Goal: Transaction & Acquisition: Subscribe to service/newsletter

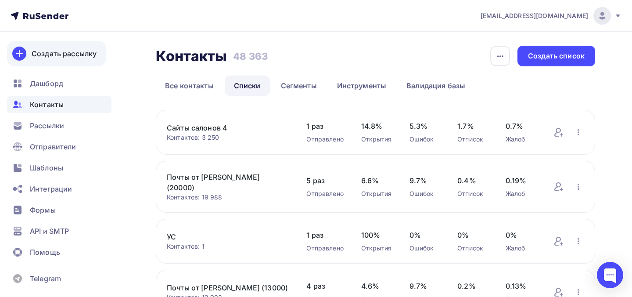
click at [82, 58] on div "Создать рассылку" at bounding box center [64, 53] width 65 height 11
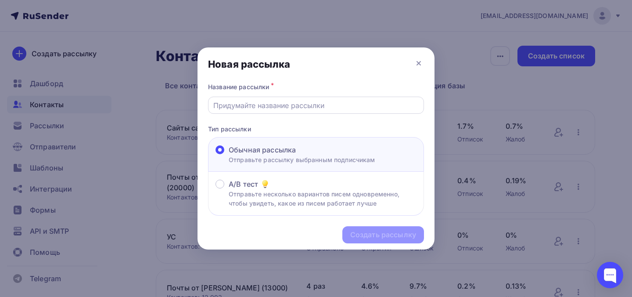
click at [247, 109] on input "text" at bounding box center [316, 105] width 206 height 11
click at [418, 60] on icon at bounding box center [418, 63] width 11 height 11
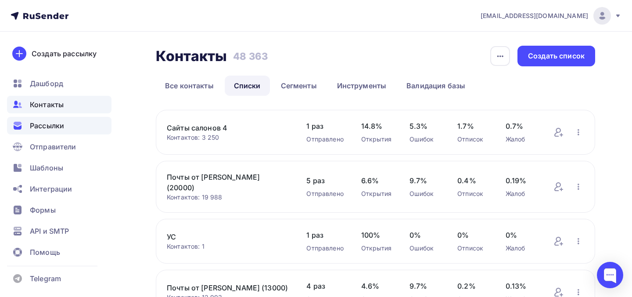
click at [72, 128] on div "Рассылки" at bounding box center [59, 126] width 104 height 18
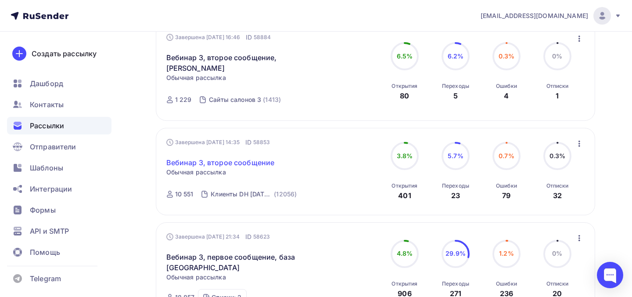
scroll to position [244, 0]
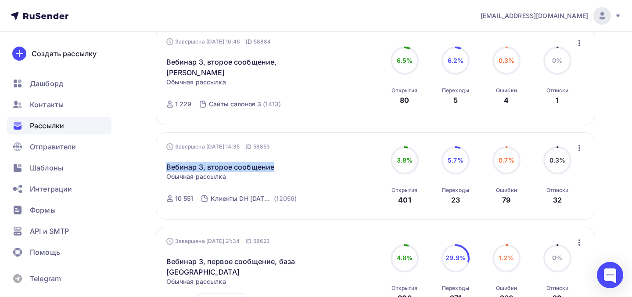
drag, startPoint x: 283, startPoint y: 158, endPoint x: 165, endPoint y: 155, distance: 117.6
click at [165, 156] on div "Завершена 10.09.2025, 14:35 ID 58853 Вебинар 3, второе сообщение Статистика Обз…" at bounding box center [375, 175] width 439 height 87
copy link "Вебинар 3, второе сообщение"
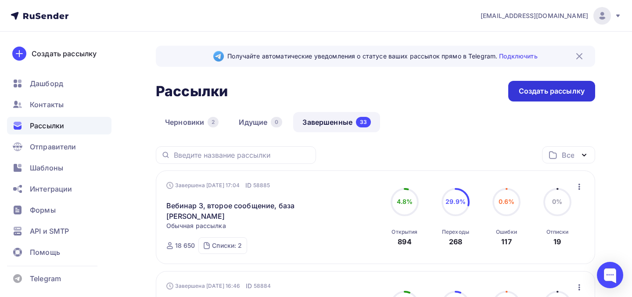
click at [528, 86] on div "Создать рассылку" at bounding box center [552, 91] width 66 height 10
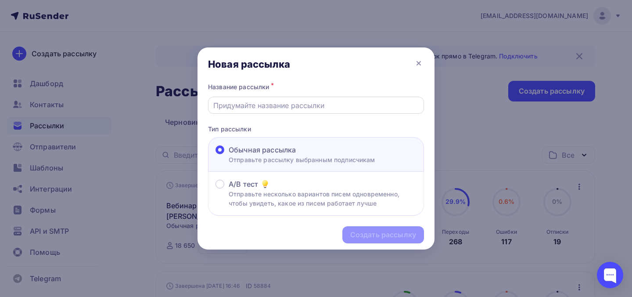
click at [279, 105] on input "text" at bounding box center [316, 105] width 206 height 11
paste input "Вебинар 3, второе сообщение"
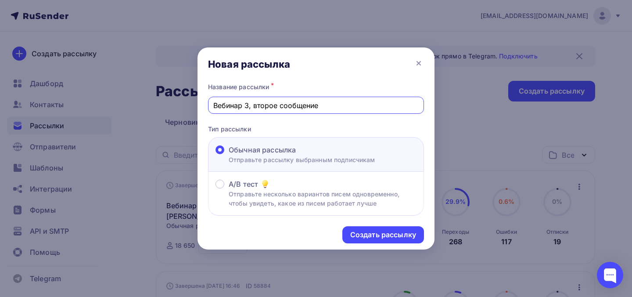
click at [268, 105] on input "Вебинар 3, второе сообщение" at bounding box center [316, 105] width 206 height 11
type input "Вебинар 3, третье сообщение"
click at [373, 240] on div "Создать рассылку" at bounding box center [383, 234] width 66 height 10
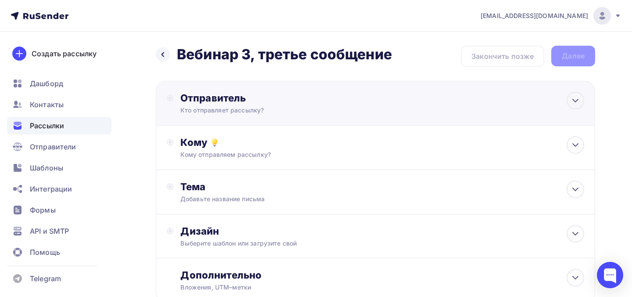
click at [270, 113] on div "Кто отправляет рассылку?" at bounding box center [265, 110] width 171 height 9
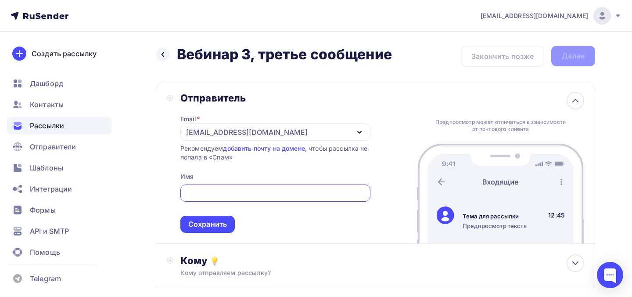
type input "В"
type input "Data Heroes"
click at [221, 227] on div "Сохранить" at bounding box center [207, 224] width 39 height 10
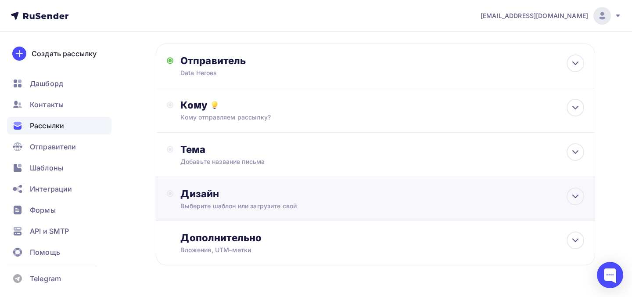
scroll to position [43, 0]
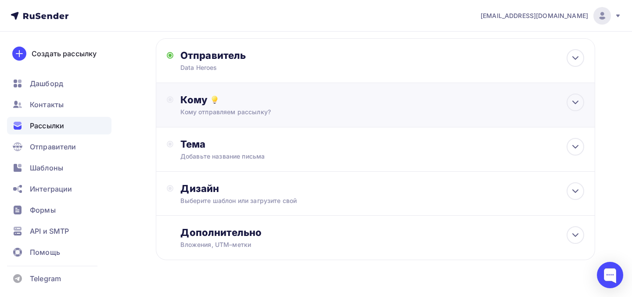
click at [241, 109] on div "Кому отправляем рассылку?" at bounding box center [361, 111] width 363 height 9
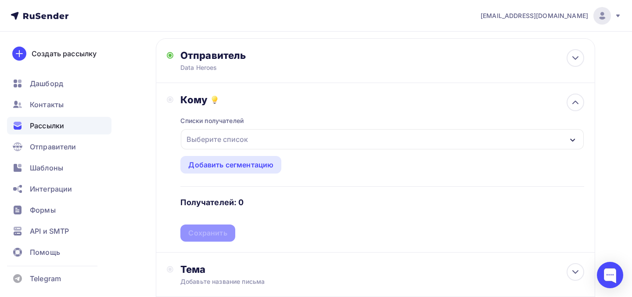
click at [243, 143] on div "Выберите список" at bounding box center [217, 139] width 68 height 16
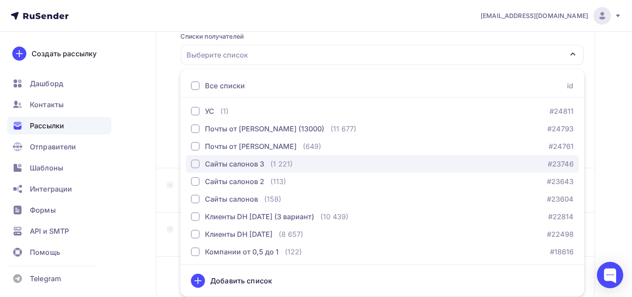
scroll to position [37, 0]
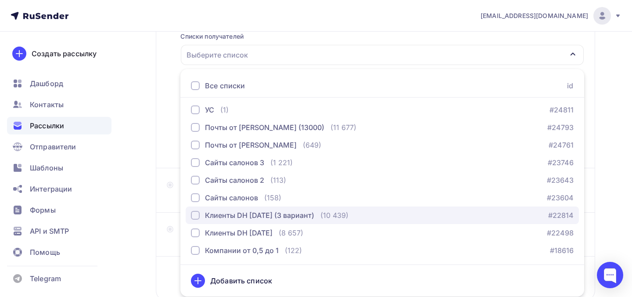
click at [251, 215] on div "Клиенты DH [DATE] (3 вариант)" at bounding box center [259, 215] width 109 height 11
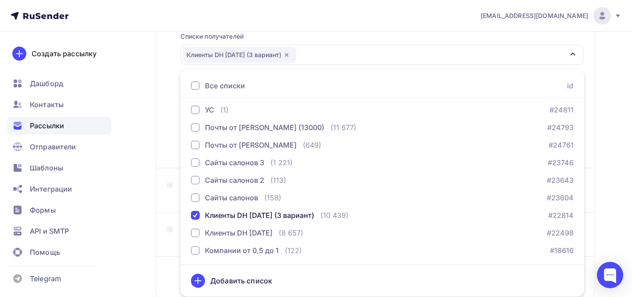
click at [162, 156] on div "Кому Списки получателей Клиенты DH 2025-09-08 (3 вариант) Все списки id Сайты с…" at bounding box center [375, 83] width 439 height 169
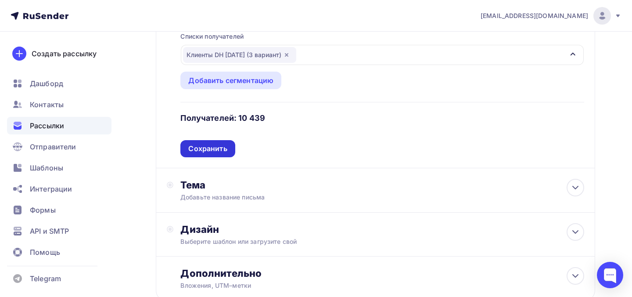
click at [207, 154] on div "Сохранить" at bounding box center [207, 148] width 54 height 17
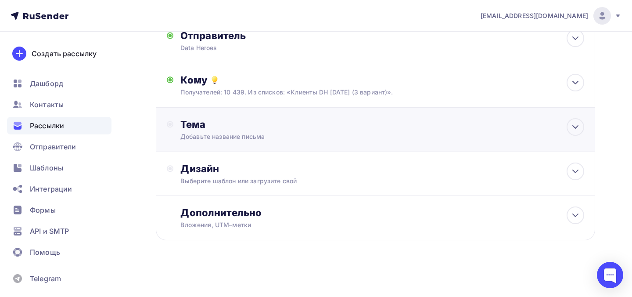
click at [215, 140] on div "Добавьте название письма" at bounding box center [258, 136] width 156 height 9
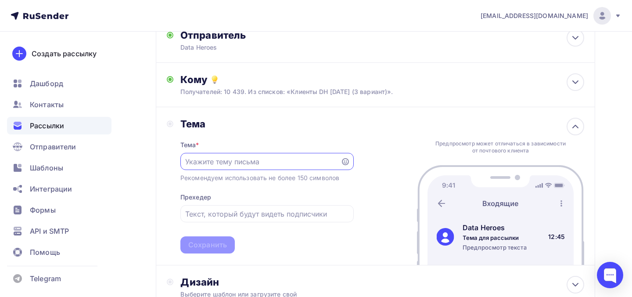
scroll to position [0, 0]
paste input "Вы платите за рекламу, чтобы терять клиентов в чате?"
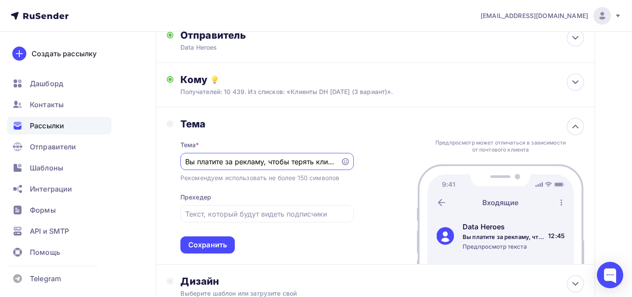
scroll to position [0, 39]
type input "Вы платите за рекламу, чтобы терять клиентов в чате?"
click at [222, 212] on input "text" at bounding box center [266, 213] width 163 height 11
paste input "Привести клиента — дорого. Но теряется он не из-за цены."
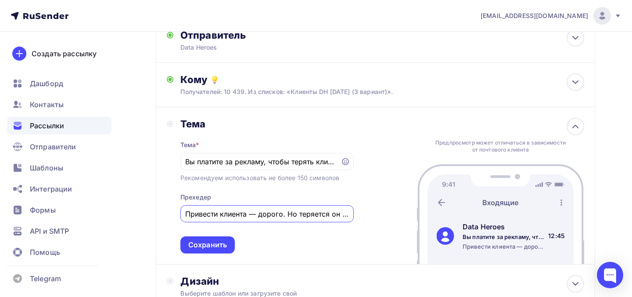
drag, startPoint x: 217, startPoint y: 215, endPoint x: 175, endPoint y: 214, distance: 42.6
click at [175, 214] on div "Тема Тема * Вы платите за рекламу, чтобы терять клиентов в чате? Рекомендуем ис…" at bounding box center [260, 186] width 187 height 136
click at [243, 211] on input "Привести клиента — дорого. Но теряется он не из-за цены." at bounding box center [266, 213] width 163 height 11
drag, startPoint x: 257, startPoint y: 215, endPoint x: 251, endPoint y: 215, distance: 5.7
click at [251, 215] on input "Привести клиента — дорого. Но теряется он не из-за цены." at bounding box center [266, 213] width 163 height 11
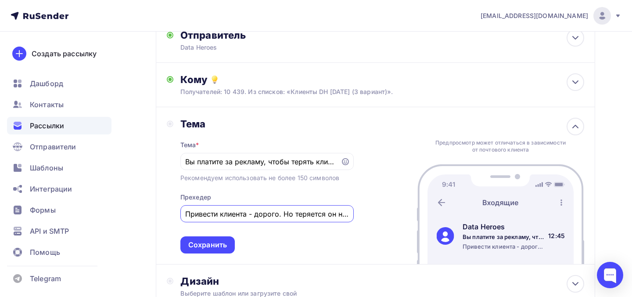
click at [256, 213] on input "Привести клиента - дорого. Но теряется он не из-за цены." at bounding box center [266, 213] width 163 height 11
click at [283, 215] on input "Привести клиента дорого. Но теряется он не из-за цены." at bounding box center [266, 213] width 163 height 11
drag, startPoint x: 315, startPoint y: 216, endPoint x: 350, endPoint y: 213, distance: 34.4
click at [351, 215] on div "Привести клиента дорого, но теряется он не из-за цены." at bounding box center [266, 213] width 173 height 17
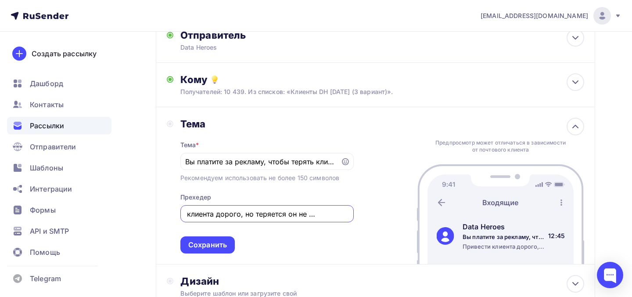
scroll to position [0, 0]
click at [349, 215] on div "Привести клиента дорого, но теряется он не из-за цены." at bounding box center [266, 213] width 173 height 17
drag, startPoint x: 341, startPoint y: 217, endPoint x: 363, endPoint y: 217, distance: 21.9
click at [363, 218] on div "Тема Тема * Вы платите за рекламу, чтобы терять клиентов в чате? Рекомендуем ис…" at bounding box center [375, 185] width 439 height 157
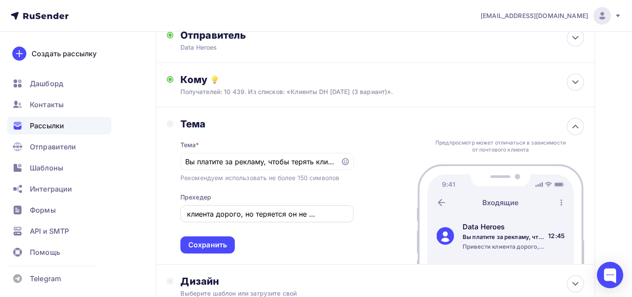
scroll to position [0, 0]
click at [350, 215] on div "Привести клиента дорого, но теряется он не из-за цены." at bounding box center [266, 213] width 173 height 17
click at [343, 211] on input "Привести клиента дорого, но теряется он не из-за цены." at bounding box center [266, 213] width 163 height 11
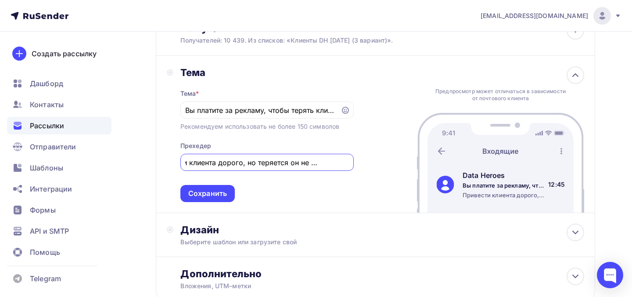
scroll to position [119, 0]
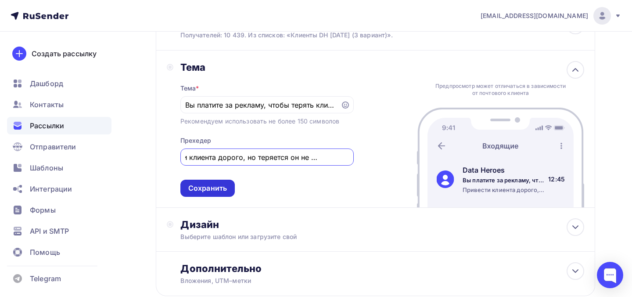
type input "Привести клиента дорого, но теряется он не из-за цены"
click at [220, 189] on div "Сохранить" at bounding box center [207, 188] width 39 height 10
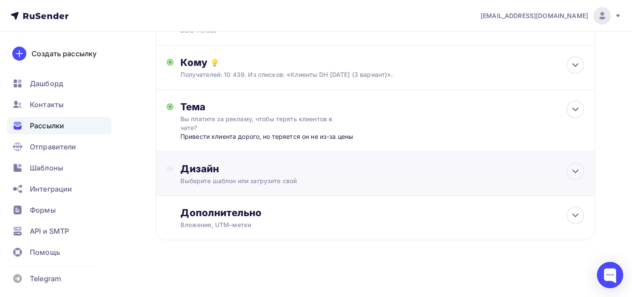
click at [223, 175] on div "Дизайн Выберите шаблон или загрузите свой" at bounding box center [382, 173] width 404 height 23
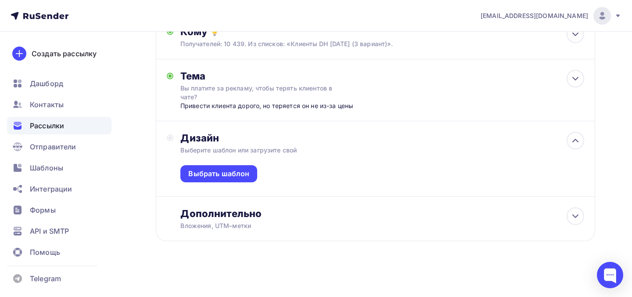
scroll to position [113, 0]
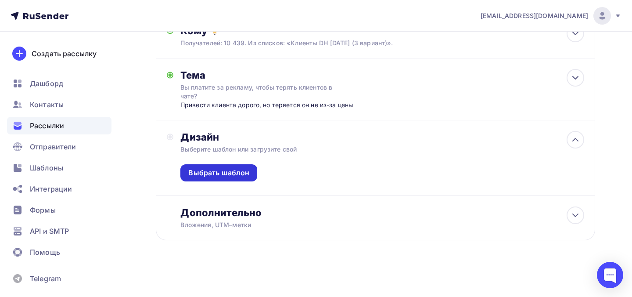
click at [226, 171] on div "Выбрать шаблон" at bounding box center [218, 173] width 61 height 10
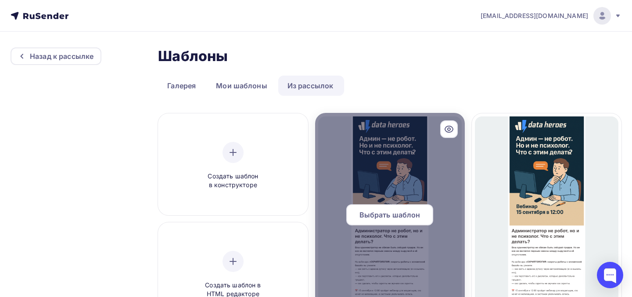
click at [394, 213] on span "Выбрать шаблон" at bounding box center [389, 214] width 61 height 11
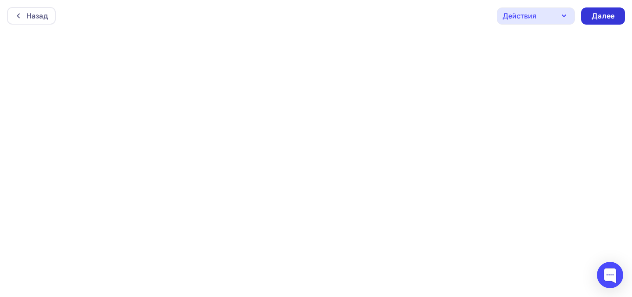
click at [619, 14] on div "Далее" at bounding box center [603, 15] width 44 height 17
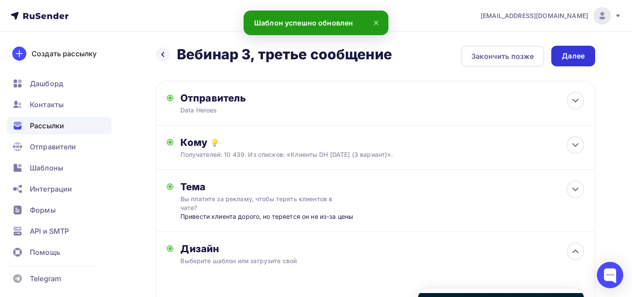
click at [572, 61] on div "Далее" at bounding box center [573, 56] width 23 height 10
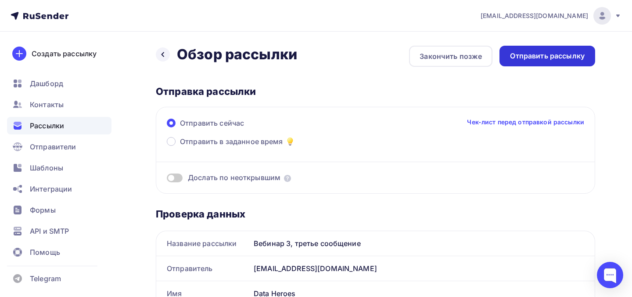
click at [544, 56] on div "Отправить рассылку" at bounding box center [547, 56] width 75 height 10
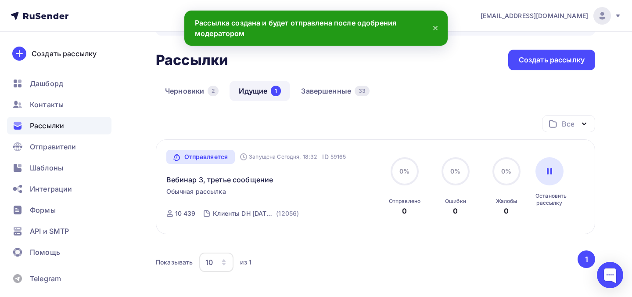
scroll to position [34, 0]
